Goal: Information Seeking & Learning: Find specific fact

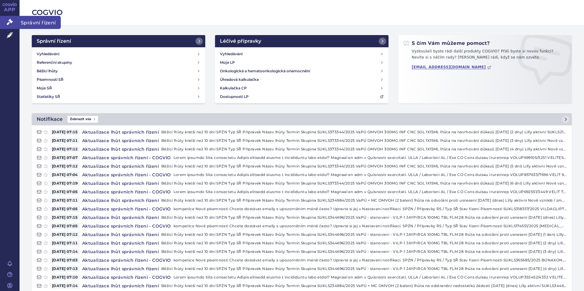
click at [8, 22] on icon at bounding box center [10, 22] width 6 height 6
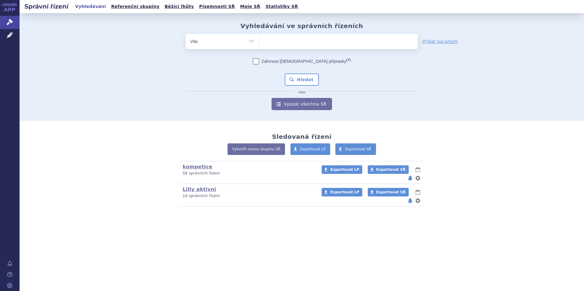
click at [280, 41] on ul at bounding box center [338, 40] width 159 height 13
click at [259, 41] on select at bounding box center [259, 41] width 0 height 15
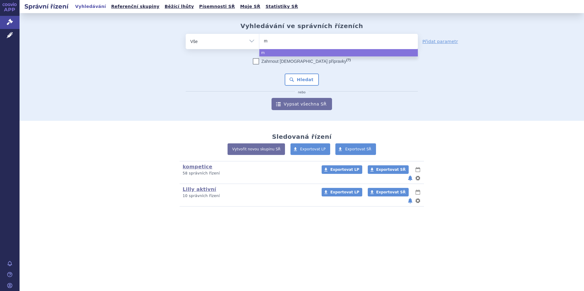
type input "mo"
type input "mou"
type input "moun"
type input "mounj"
type input "mounja"
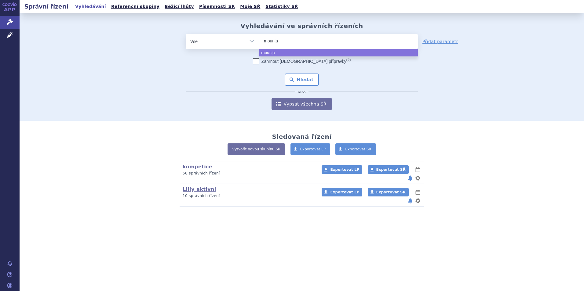
type input "mounjar"
type input "mounjaro"
select select "mounjaro"
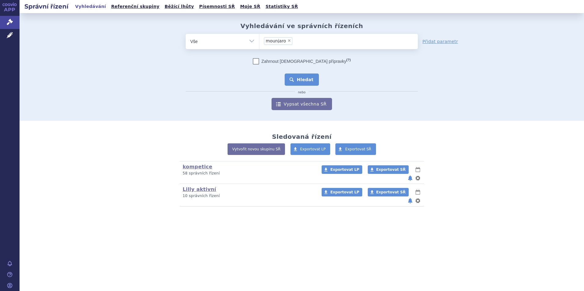
click at [305, 83] on button "Hledat" at bounding box center [302, 80] width 35 height 12
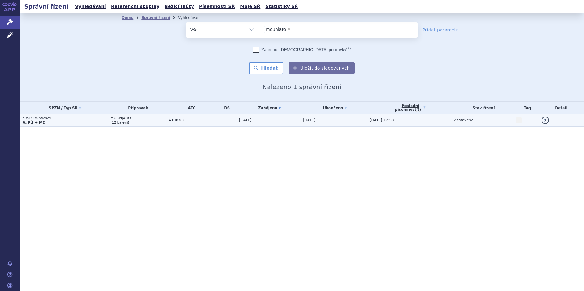
click at [37, 118] on p "SUKLS26078/2024" at bounding box center [65, 118] width 85 height 4
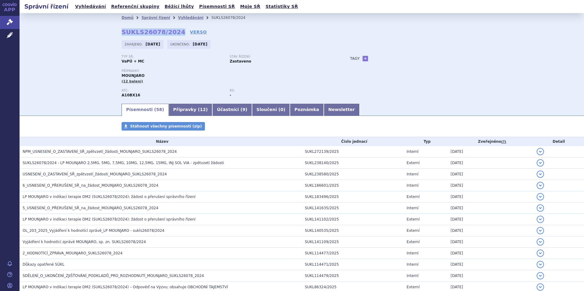
drag, startPoint x: 119, startPoint y: 29, endPoint x: 172, endPoint y: 31, distance: 52.9
click at [172, 31] on div "Domů Správní řízení Vyhledávání SUKLS26078/2024 SUKLS26078/2024 VERSO Zahájeno:…" at bounding box center [301, 62] width 385 height 81
copy strong "SUKLS26078/2024"
